Goal: Information Seeking & Learning: Learn about a topic

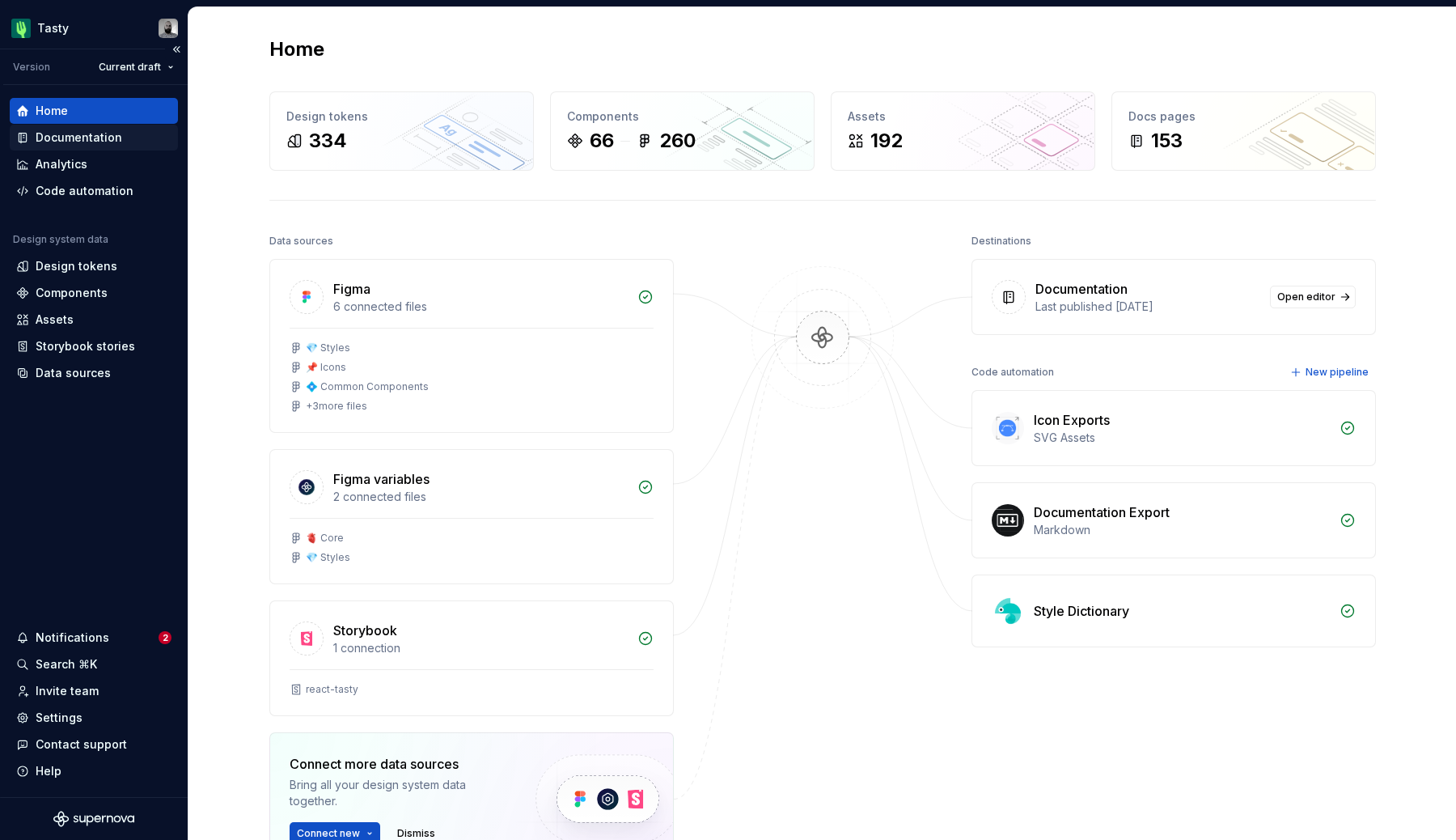
click at [106, 128] on div "Documentation" at bounding box center [94, 137] width 169 height 26
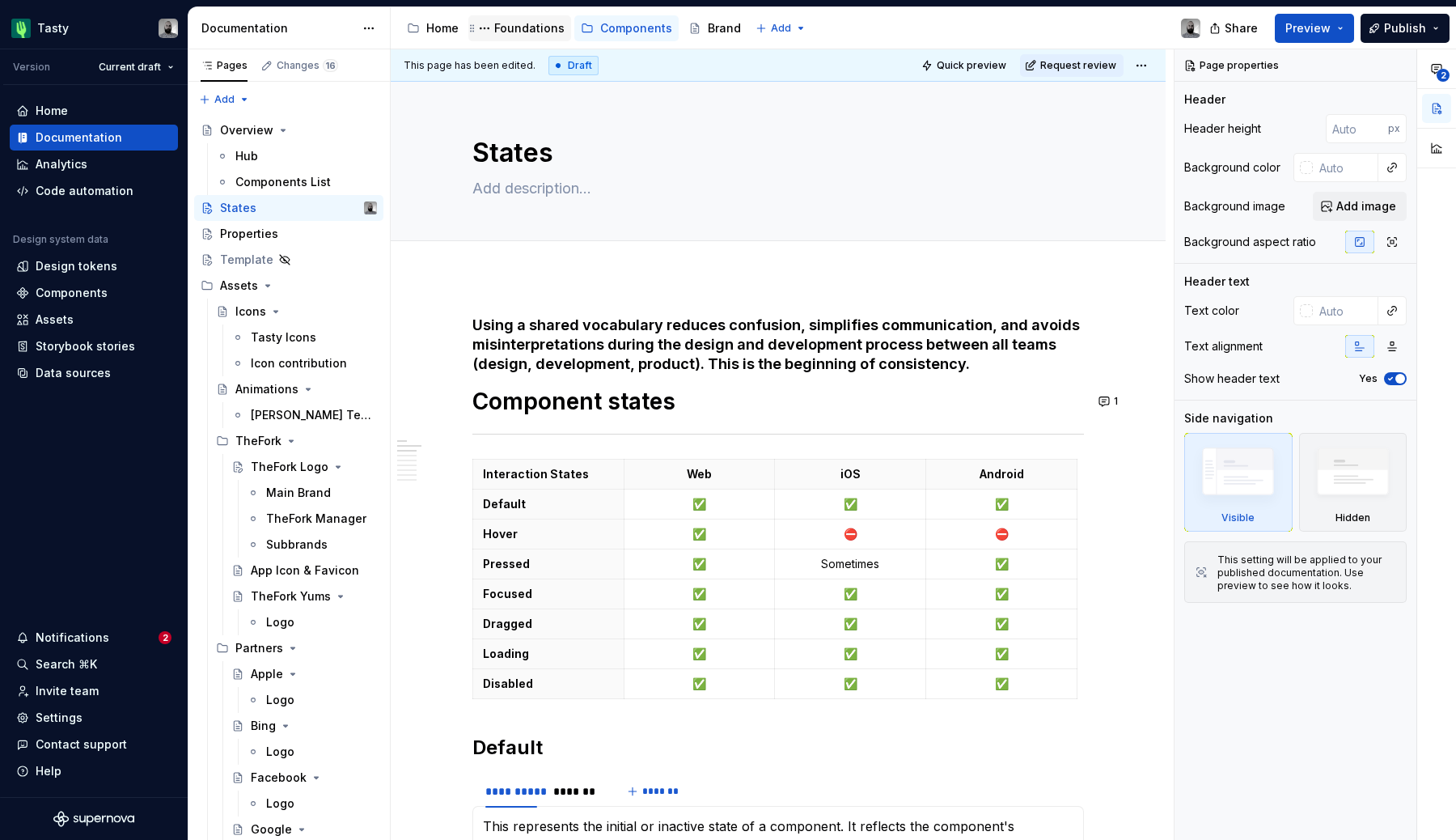
click at [508, 24] on div "Foundations" at bounding box center [529, 28] width 70 height 16
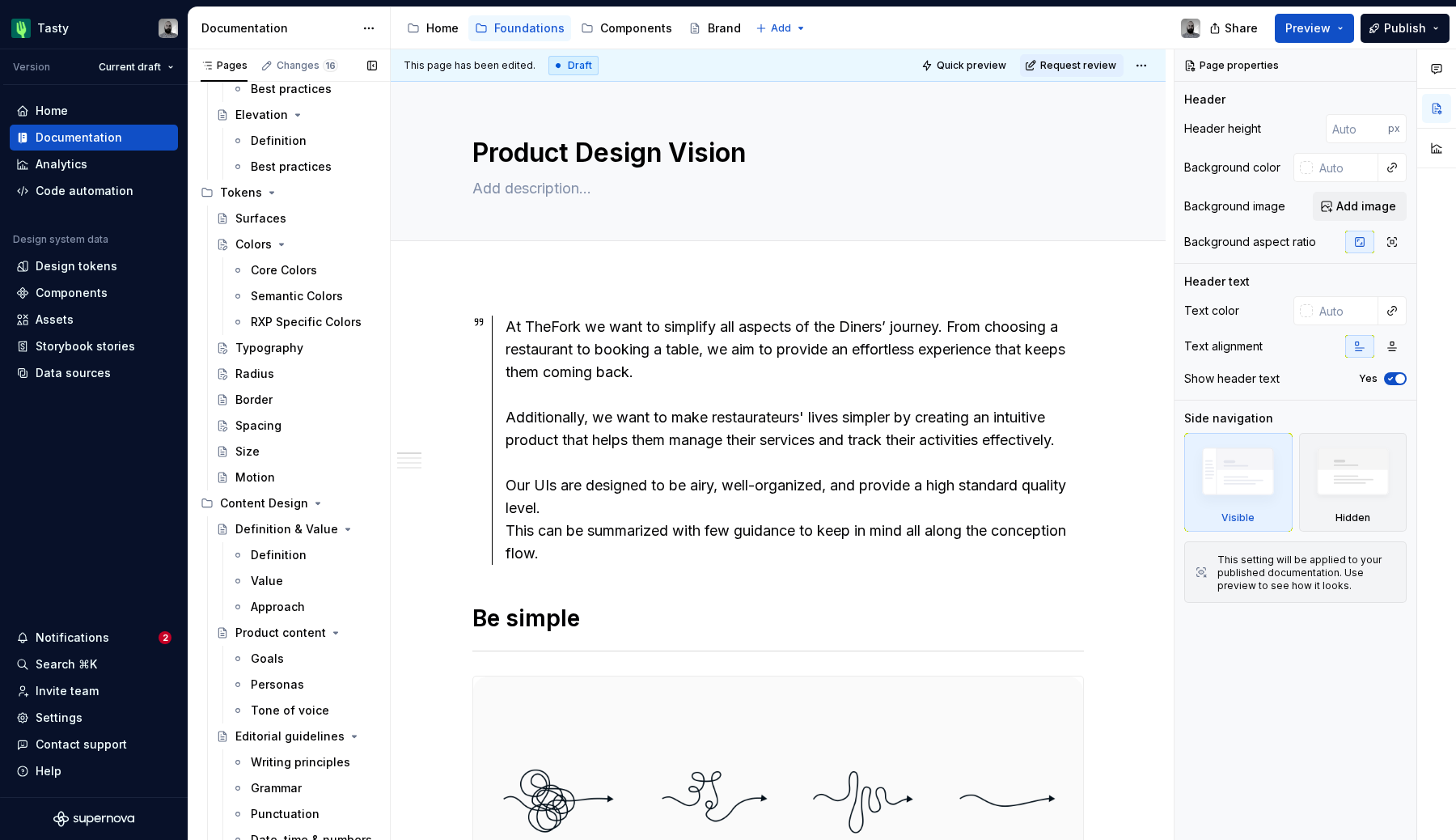
scroll to position [485, 0]
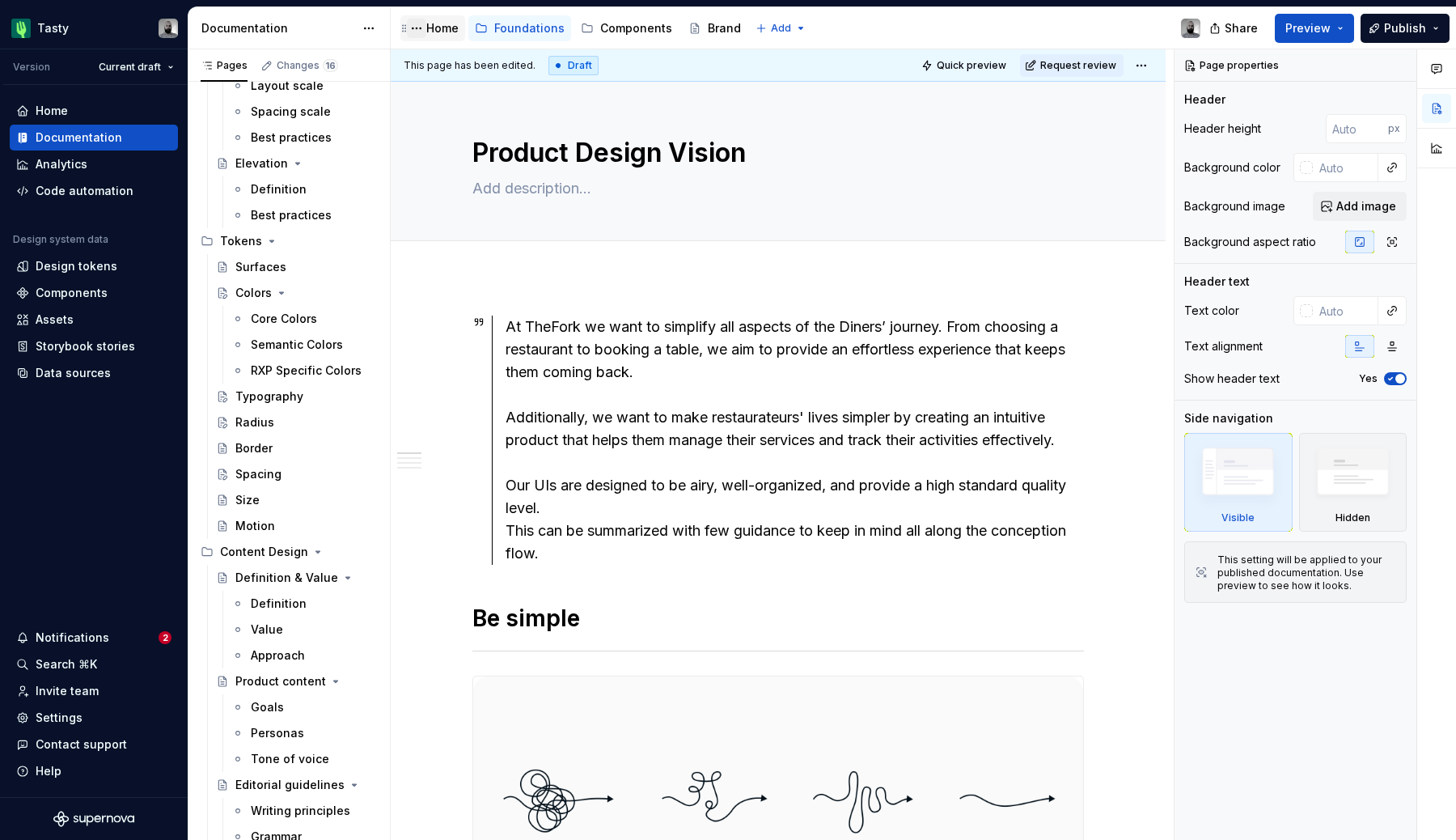
click at [419, 31] on button "Page tree" at bounding box center [417, 28] width 19 height 19
click at [443, 15] on html "Tasty Version Current draft Home Documentation Analytics Code automation Design…" at bounding box center [728, 420] width 1456 height 840
click at [443, 25] on div "Home" at bounding box center [443, 28] width 33 height 16
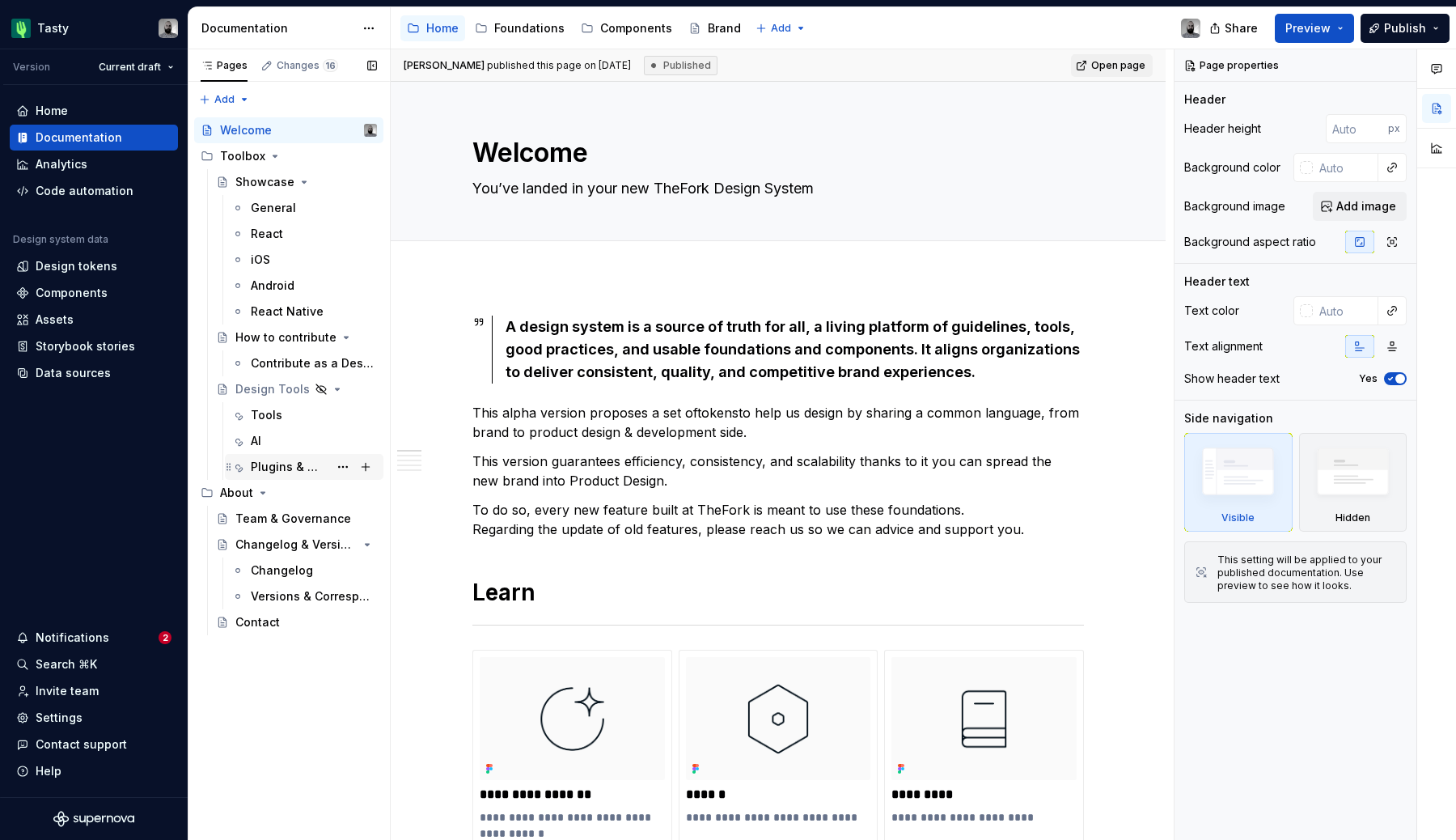
click at [294, 461] on div "Plugins & Widgets" at bounding box center [289, 466] width 78 height 16
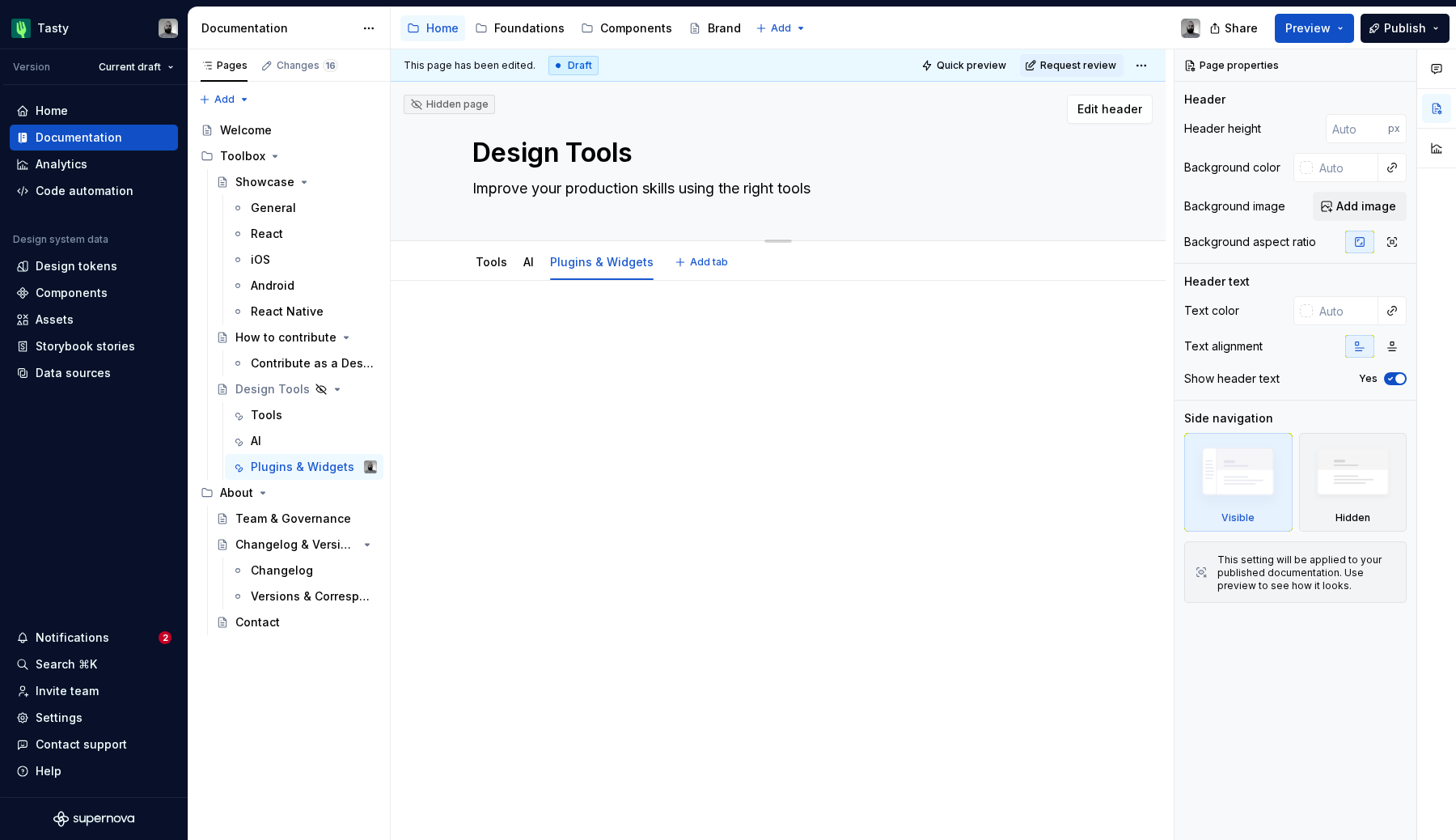
click at [474, 152] on textarea "Design Tools" at bounding box center [775, 152] width 611 height 39
type textarea "*"
